Goal: Task Accomplishment & Management: Manage account settings

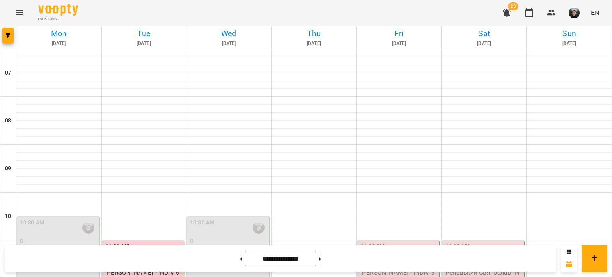
scroll to position [438, 0]
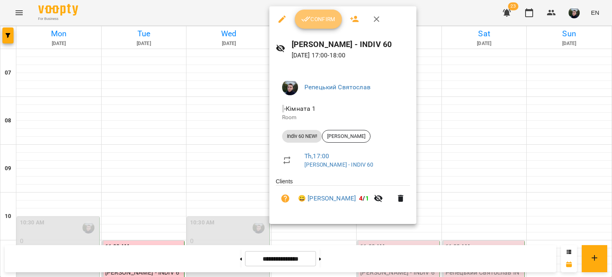
click at [320, 19] on span "Confirm" at bounding box center [318, 19] width 34 height 10
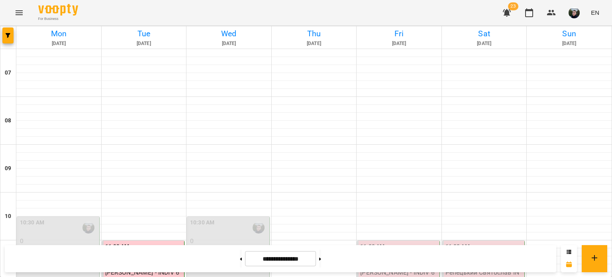
scroll to position [518, 0]
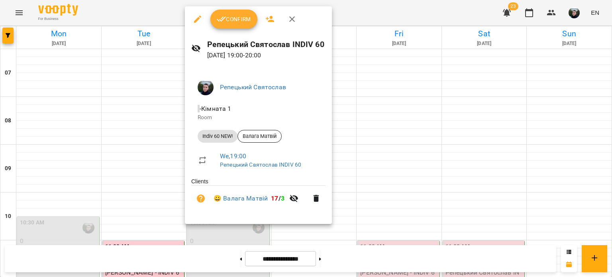
click at [237, 16] on span "Confirm" at bounding box center [234, 19] width 34 height 10
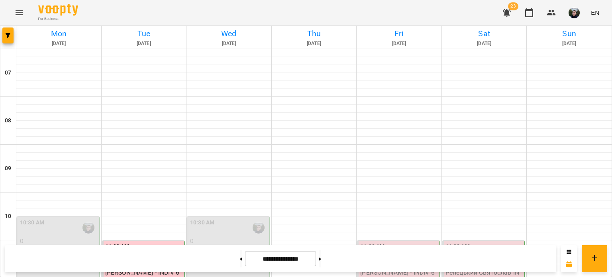
scroll to position [518, 0]
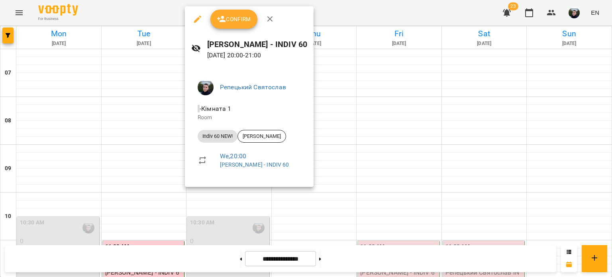
click at [229, 16] on span "Confirm" at bounding box center [234, 19] width 34 height 10
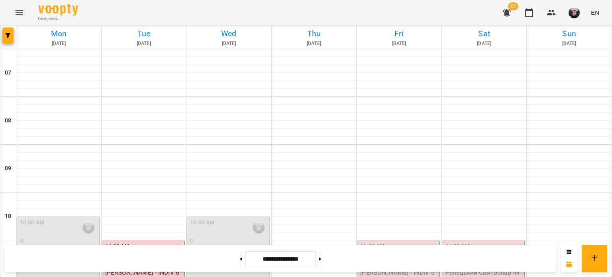
scroll to position [518, 0]
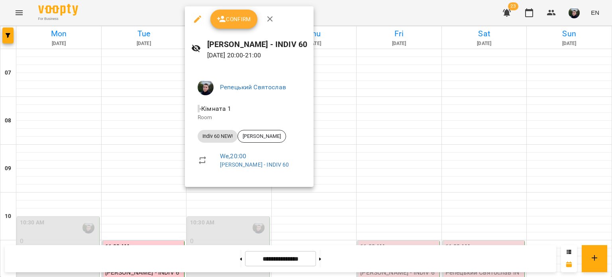
click at [237, 17] on span "Confirm" at bounding box center [234, 19] width 34 height 10
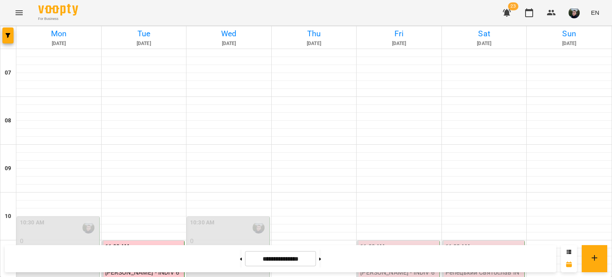
scroll to position [55, 0]
click at [384, 242] on div "11:00 AM" at bounding box center [399, 251] width 78 height 18
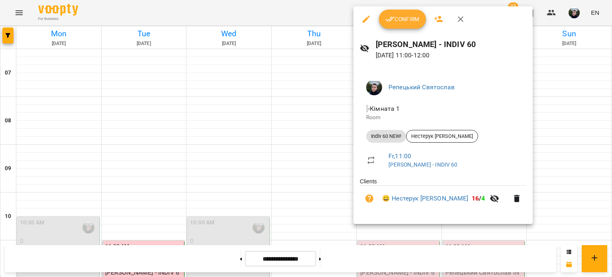
click at [388, 20] on icon "button" at bounding box center [390, 19] width 10 height 10
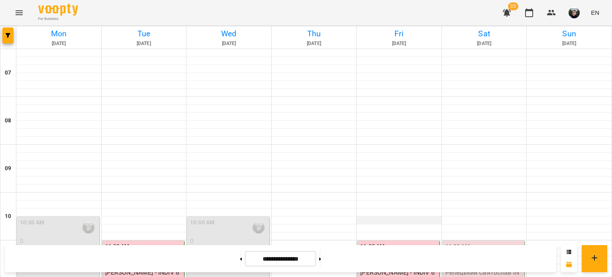
scroll to position [573, 0]
